Goal: Task Accomplishment & Management: Manage account settings

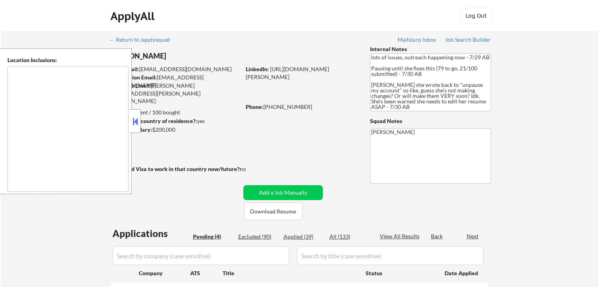
select select ""pending""
type textarea "[GEOGRAPHIC_DATA], [GEOGRAPHIC_DATA] [GEOGRAPHIC_DATA], [GEOGRAPHIC_DATA] [GEOG…"
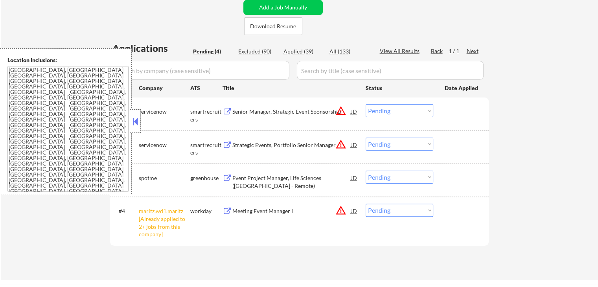
scroll to position [196, 0]
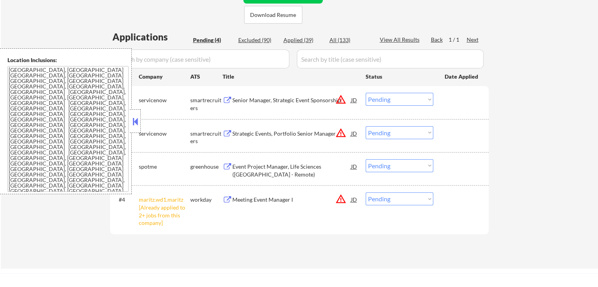
click at [257, 95] on div "Senior Manager, Strategic Event Sponsorship" at bounding box center [291, 100] width 119 height 14
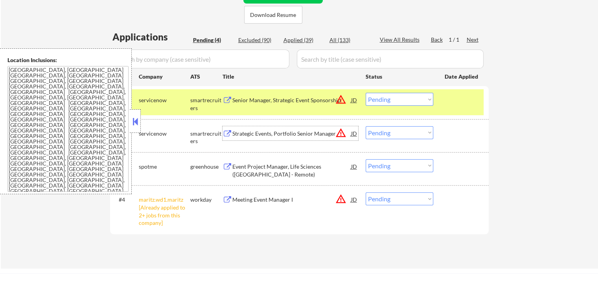
click at [260, 132] on div "Strategic Events, Portfolio Senior Manager" at bounding box center [291, 134] width 119 height 8
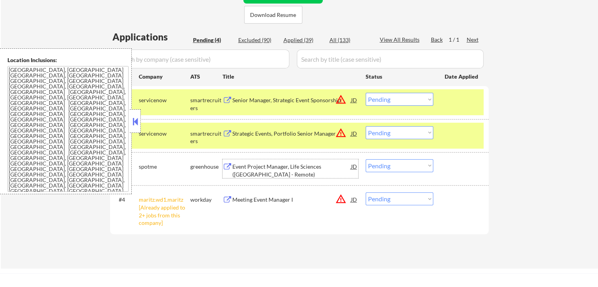
click at [253, 163] on div "Event Project Manager, Life Sciences ([GEOGRAPHIC_DATA] - Remote)" at bounding box center [291, 170] width 119 height 15
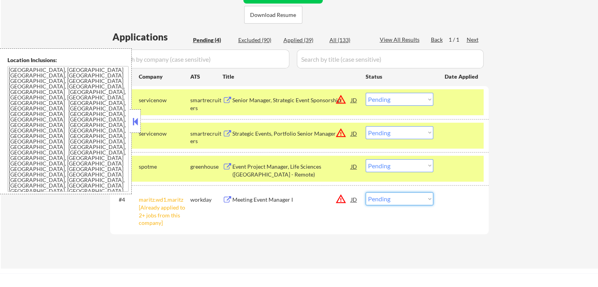
drag, startPoint x: 389, startPoint y: 192, endPoint x: 395, endPoint y: 202, distance: 11.1
click at [390, 193] on select "Choose an option... Pending Applied Excluded (Questions) Excluded (Expired) Exc…" at bounding box center [399, 198] width 68 height 13
select select ""excluded__other_""
click at [365, 192] on select "Choose an option... Pending Applied Excluded (Questions) Excluded (Expired) Exc…" at bounding box center [399, 198] width 68 height 13
click at [351, 218] on div "#4 maritz.wd1.maritz [Already applied to 2+ jobs from this company] workday Mee…" at bounding box center [297, 209] width 371 height 41
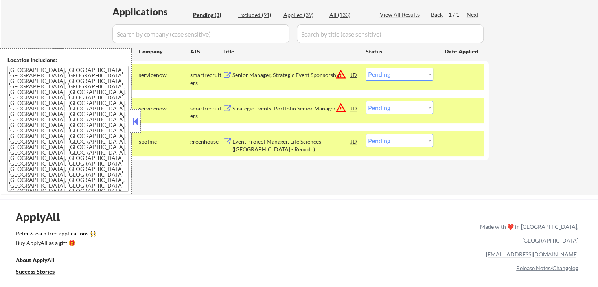
scroll to position [236, 0]
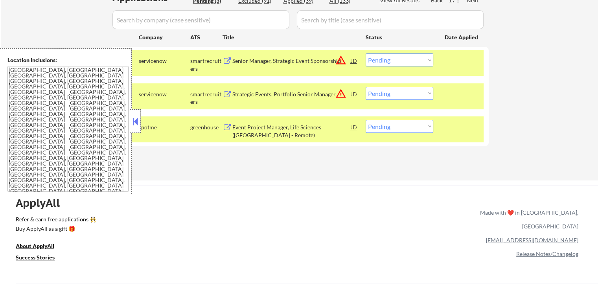
click at [393, 126] on select "Choose an option... Pending Applied Excluded (Questions) Excluded (Expired) Exc…" at bounding box center [399, 126] width 68 height 13
select select ""applied""
click at [365, 120] on select "Choose an option... Pending Applied Excluded (Questions) Excluded (Expired) Exc…" at bounding box center [399, 126] width 68 height 13
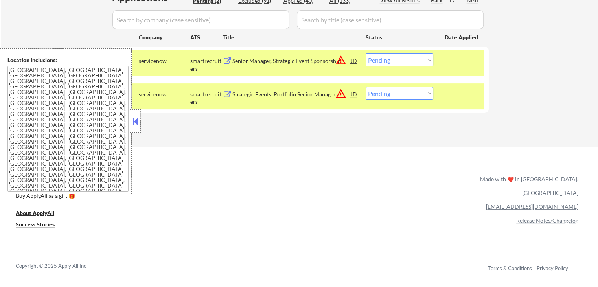
click at [389, 93] on select "Choose an option... Pending Applied Excluded (Questions) Excluded (Expired) Exc…" at bounding box center [399, 93] width 68 height 13
click at [384, 60] on select "Choose an option... Pending Applied Excluded (Questions) Excluded (Expired) Exc…" at bounding box center [399, 59] width 68 height 13
click at [365, 53] on select "Choose an option... Pending Applied Excluded (Questions) Excluded (Expired) Exc…" at bounding box center [399, 59] width 68 height 13
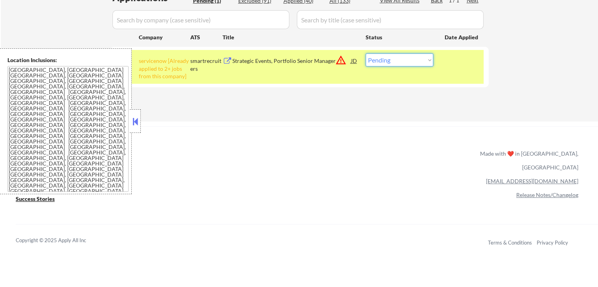
click at [398, 60] on select "Choose an option... Pending Applied Excluded (Questions) Excluded (Expired) Exc…" at bounding box center [399, 59] width 68 height 13
select select ""excluded__other_""
click at [365, 53] on select "Choose an option... Pending Applied Excluded (Questions) Excluded (Expired) Exc…" at bounding box center [399, 59] width 68 height 13
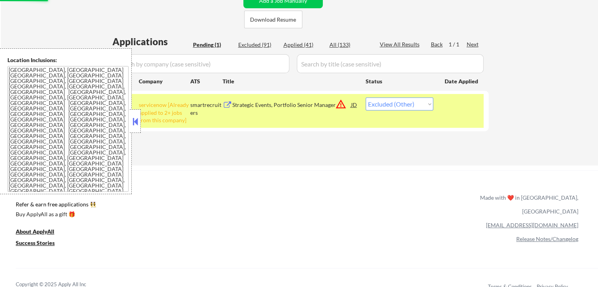
scroll to position [157, 0]
